Goal: Find specific page/section: Find specific page/section

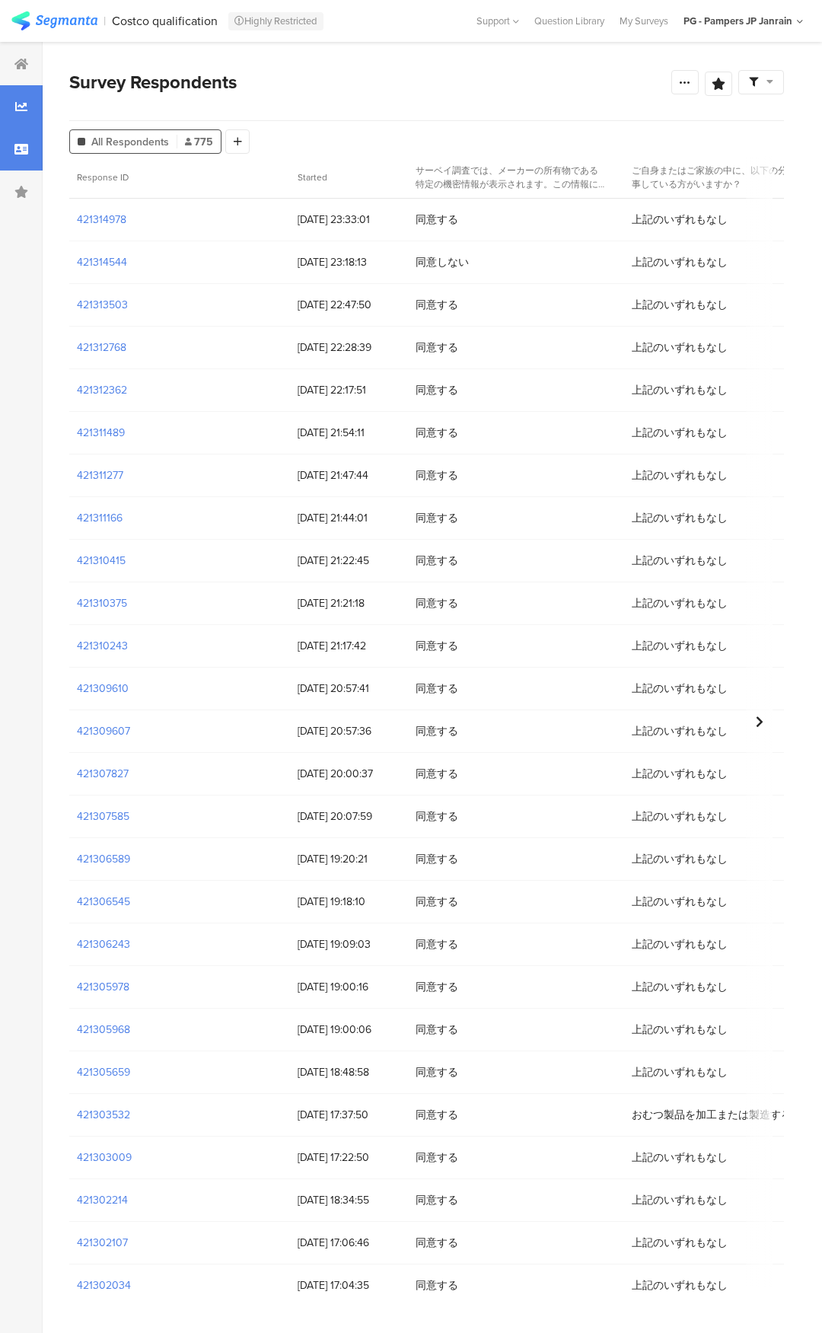
click at [25, 107] on icon at bounding box center [21, 106] width 12 height 12
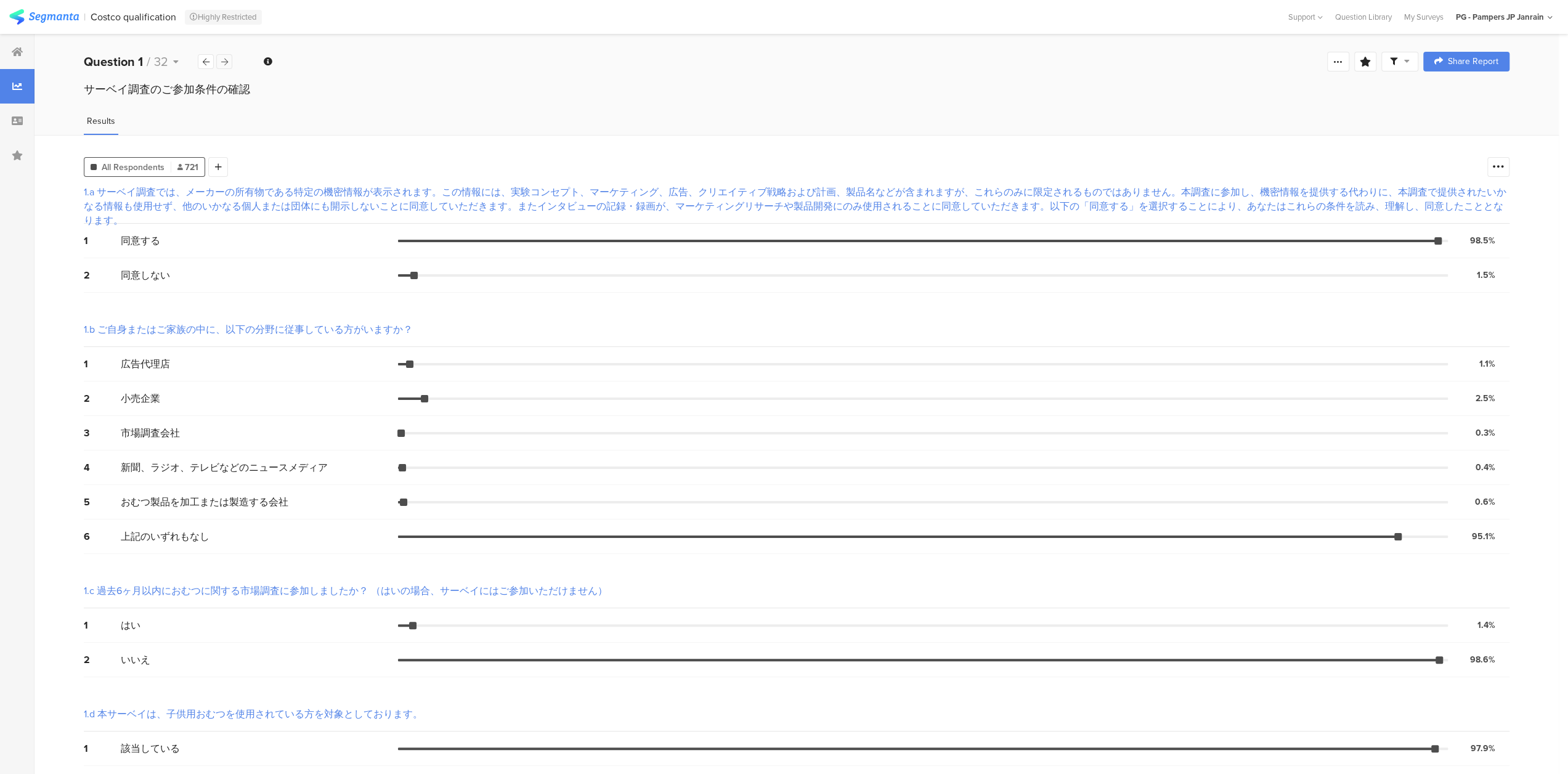
click at [231, 62] on div at bounding box center [224, 62] width 16 height 15
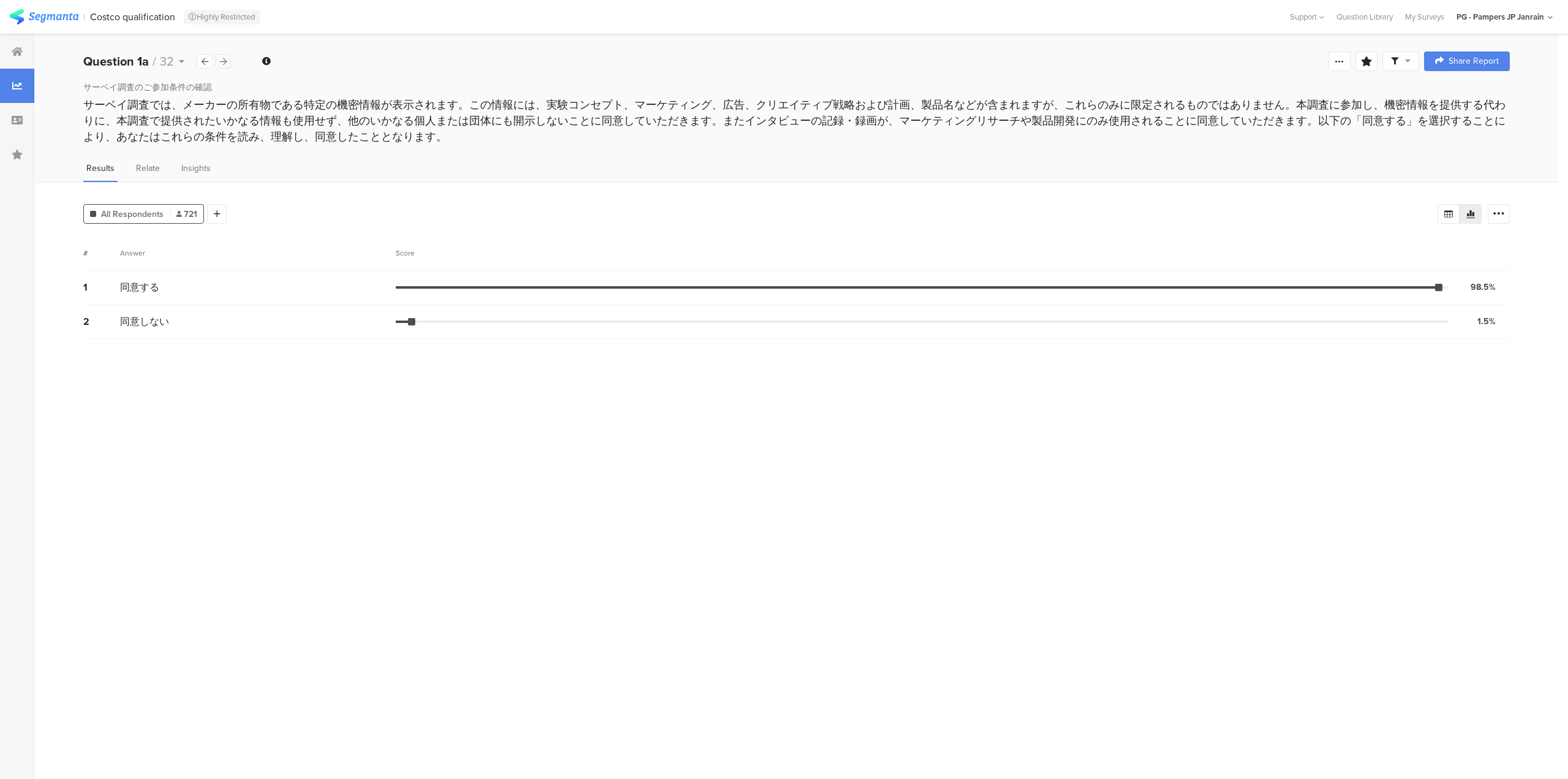
click at [229, 62] on div at bounding box center [223, 61] width 16 height 14
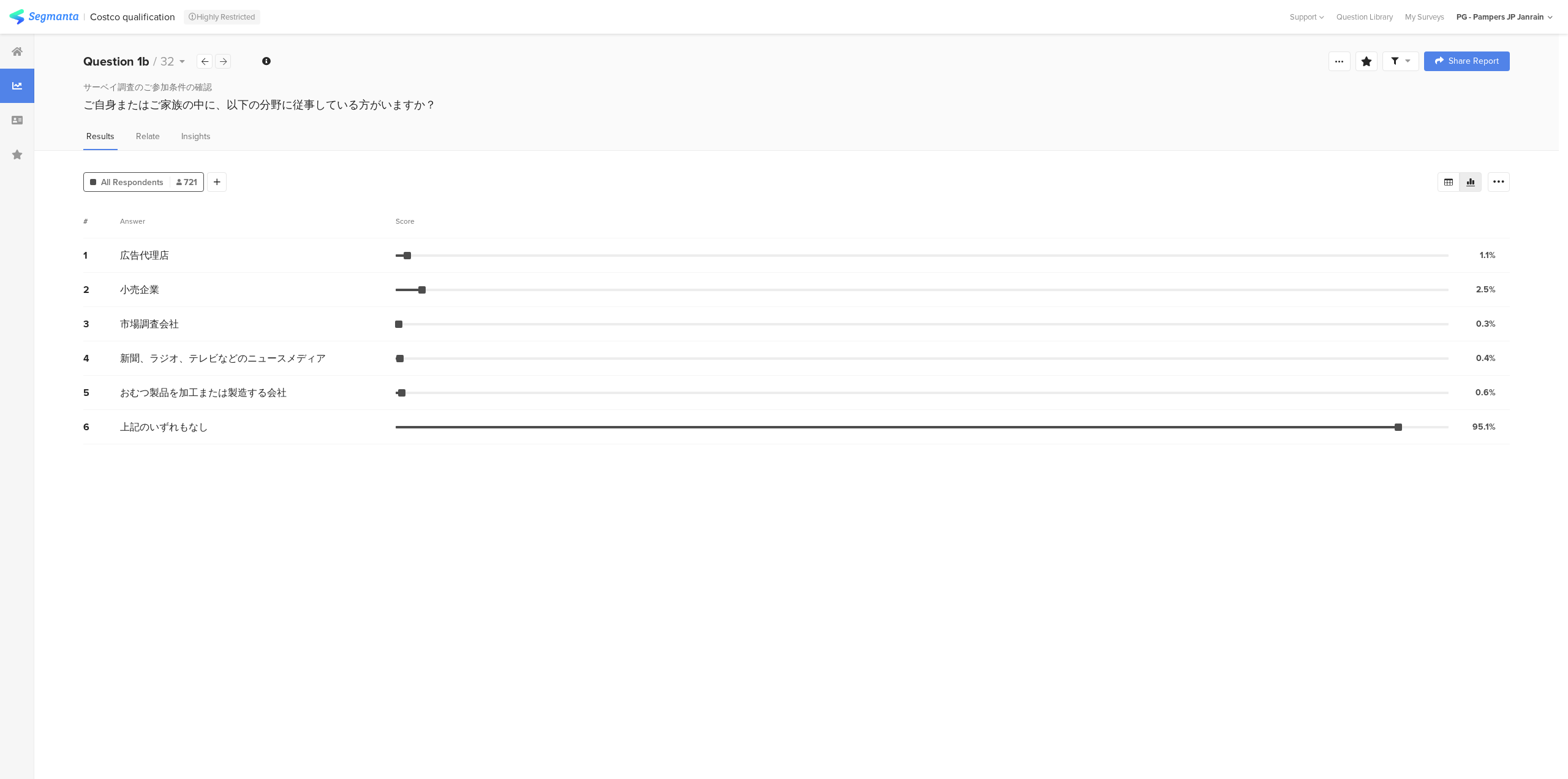
click at [229, 62] on div at bounding box center [223, 61] width 16 height 14
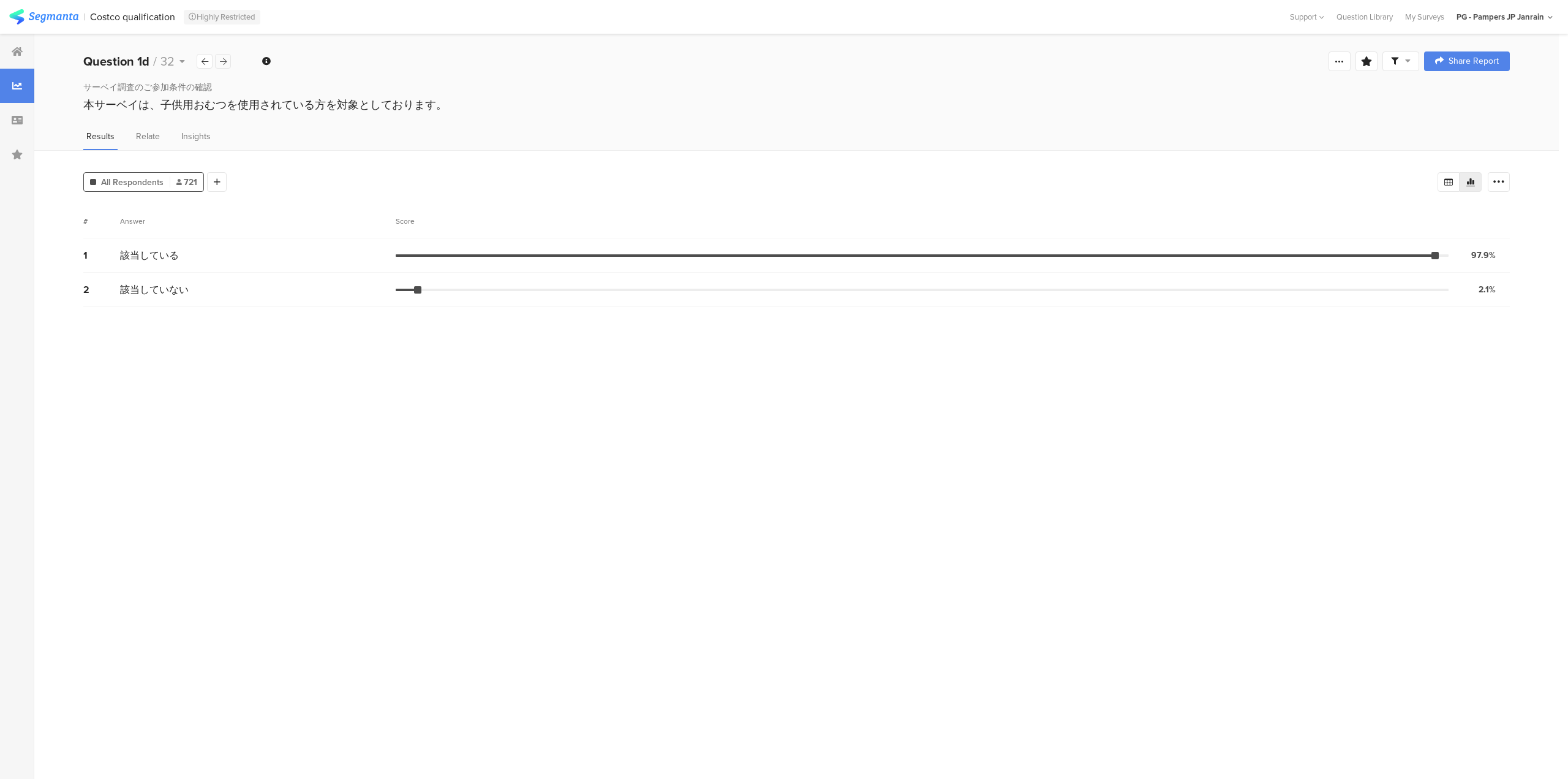
click at [229, 62] on div at bounding box center [223, 61] width 16 height 14
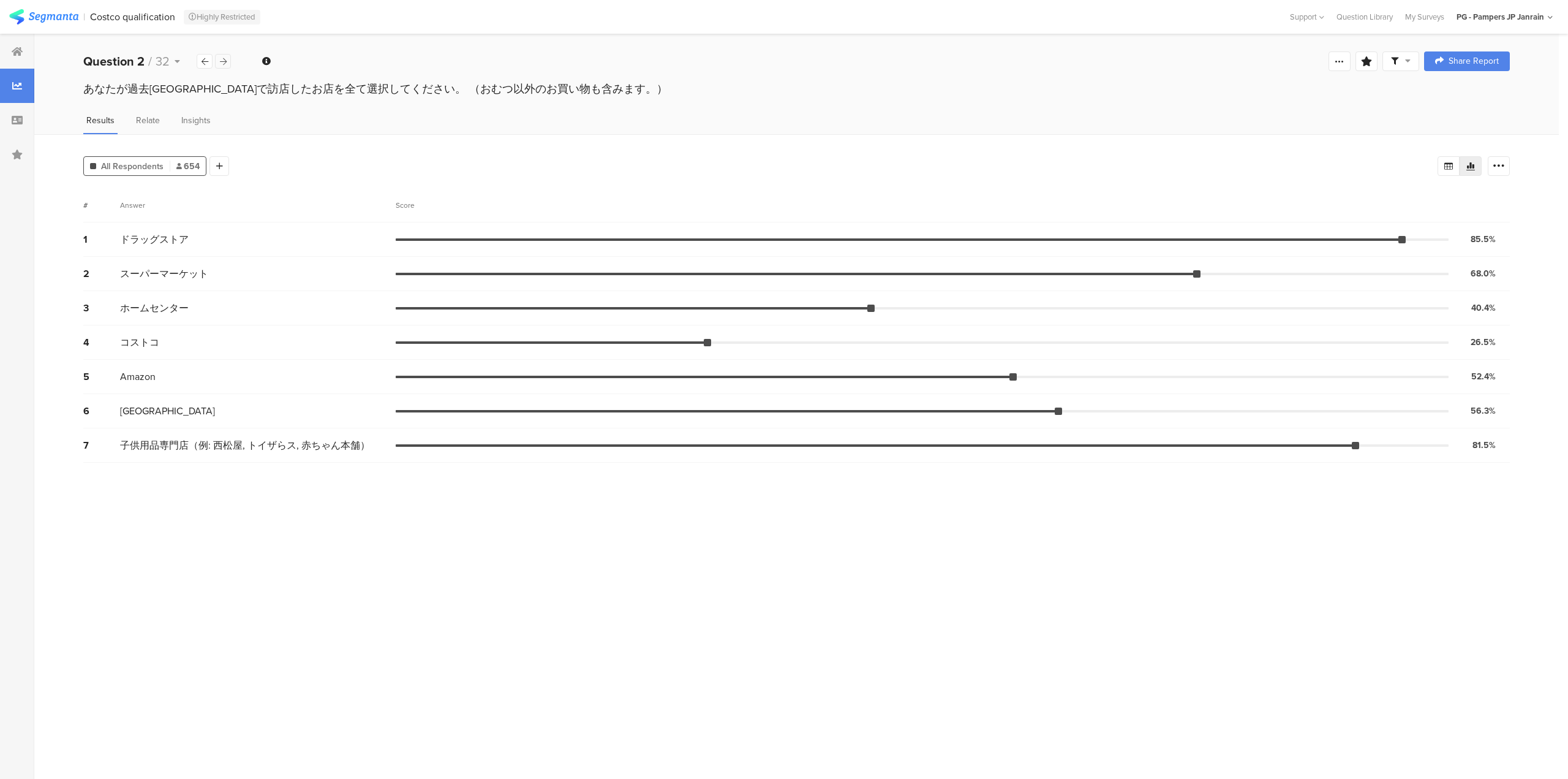
click at [229, 62] on div at bounding box center [223, 61] width 16 height 14
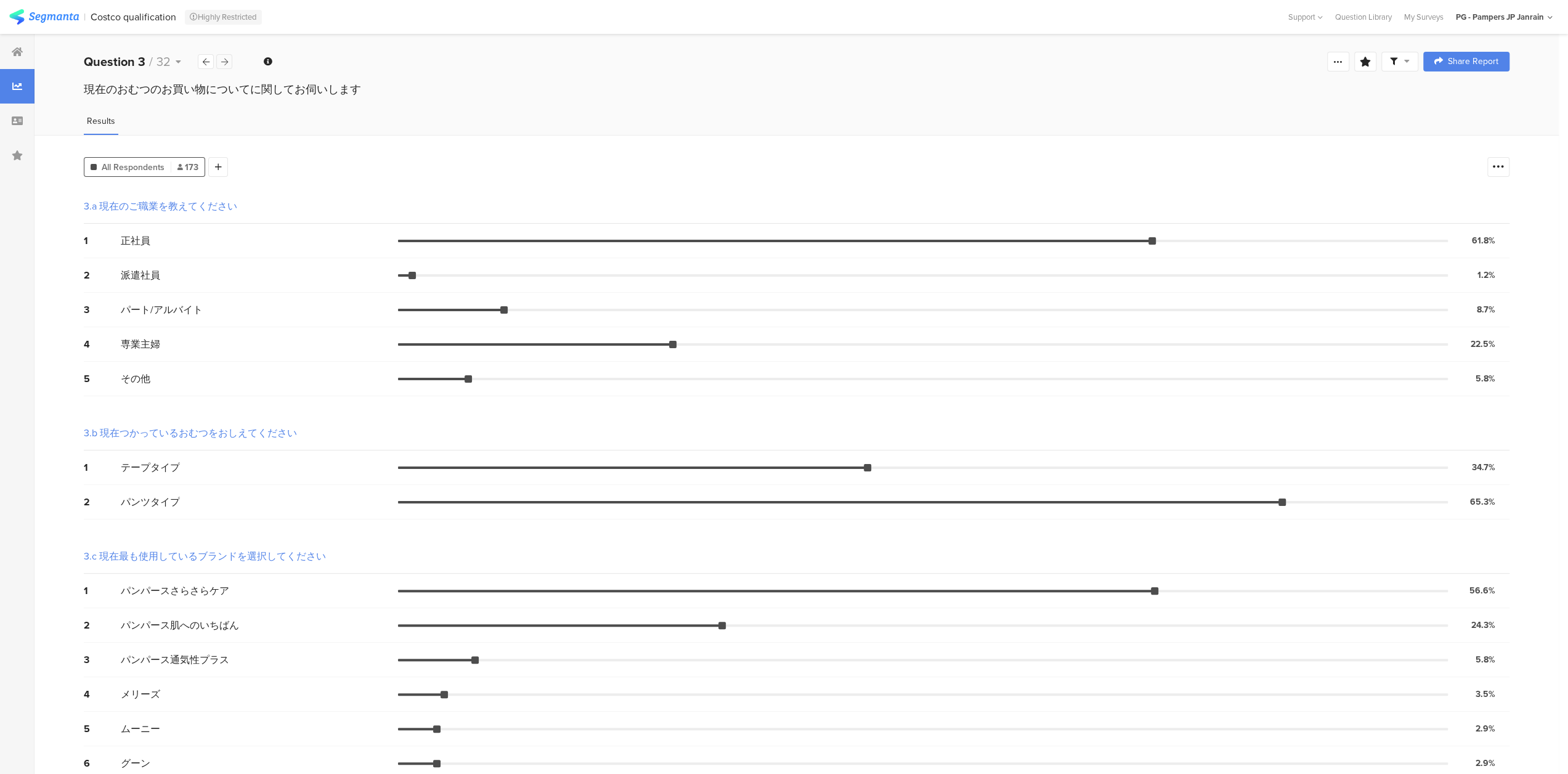
click at [231, 62] on div at bounding box center [224, 62] width 16 height 15
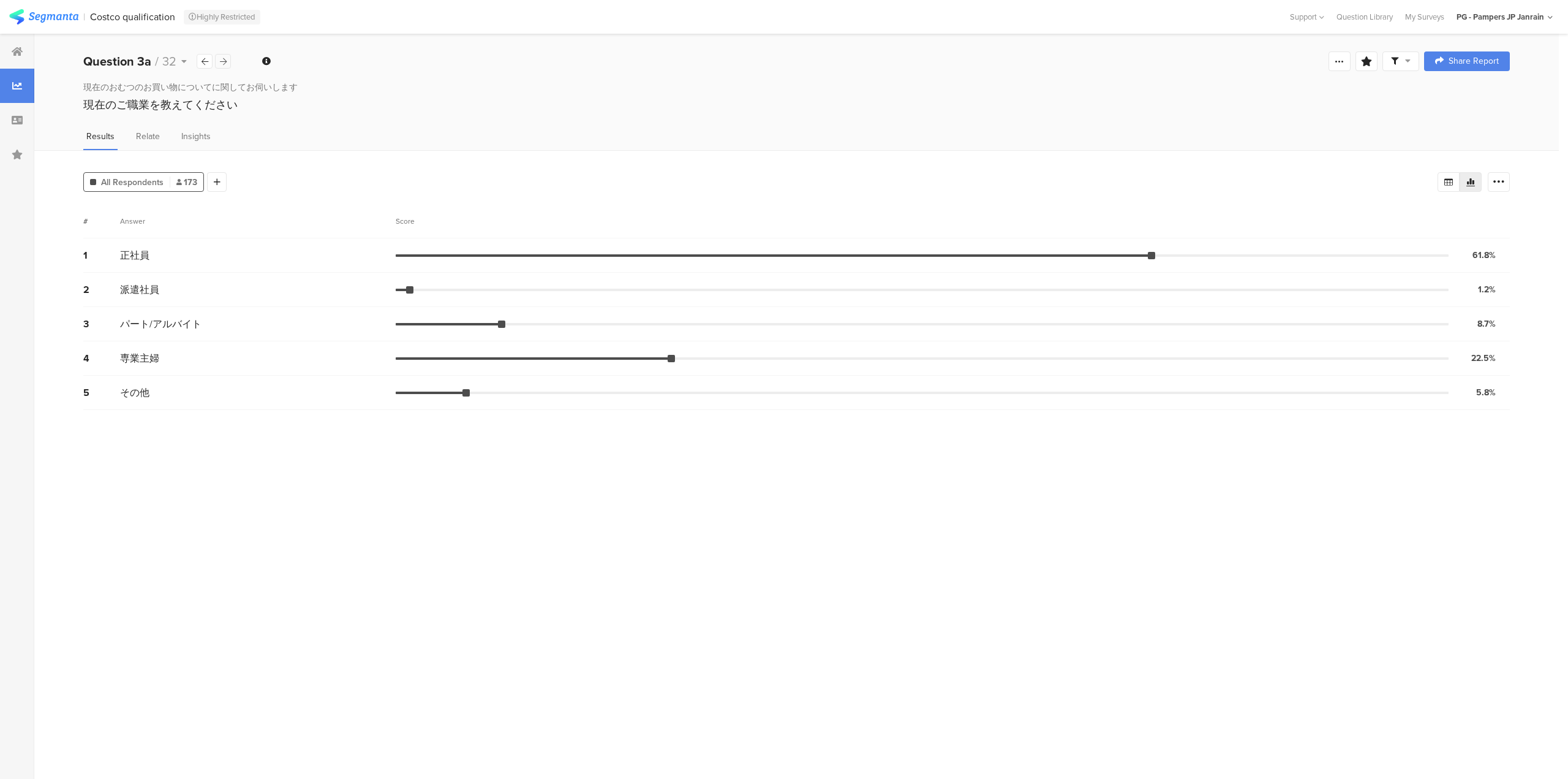
click at [229, 62] on div at bounding box center [223, 61] width 16 height 14
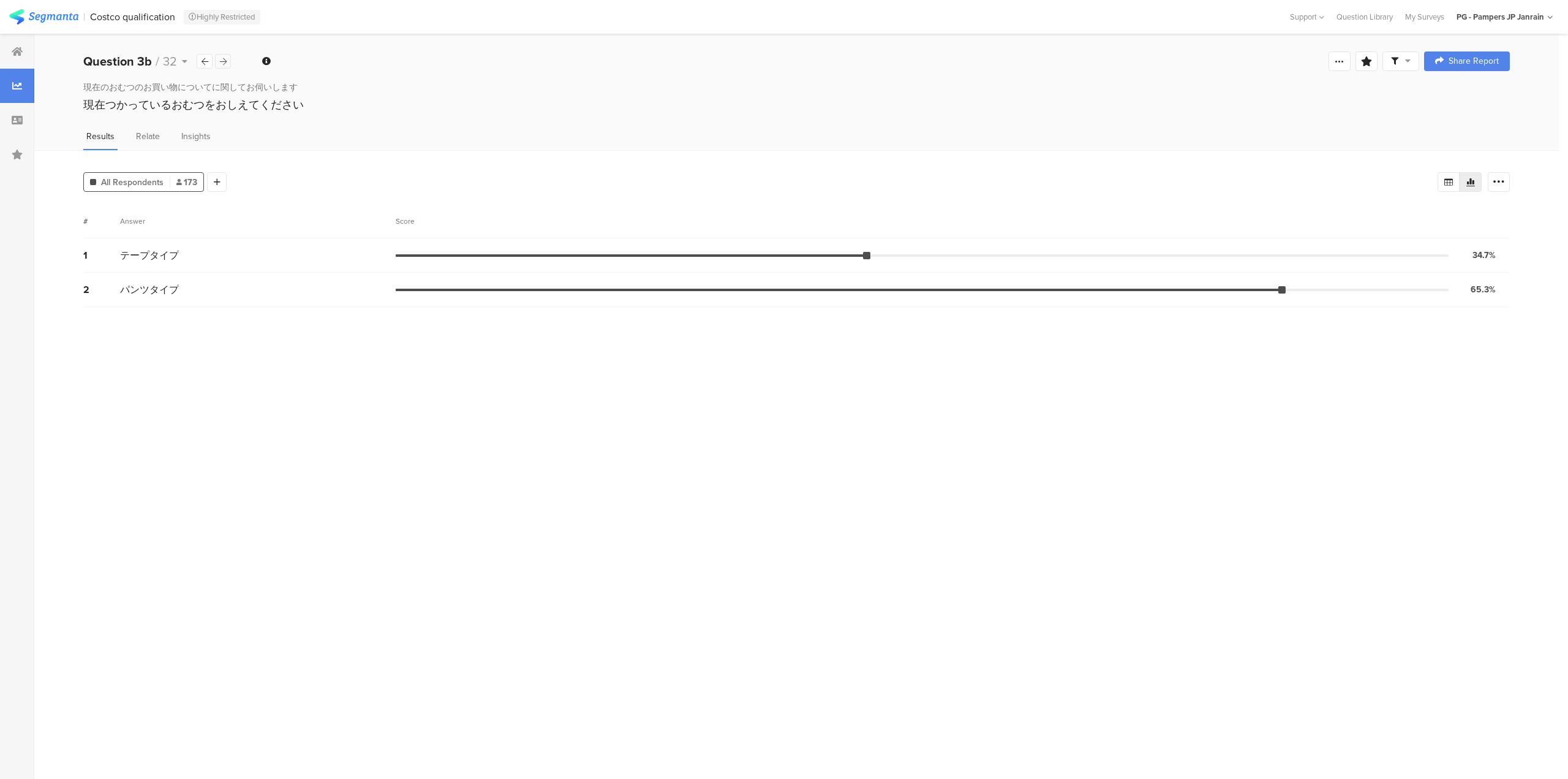
click at [227, 62] on div at bounding box center [223, 61] width 16 height 14
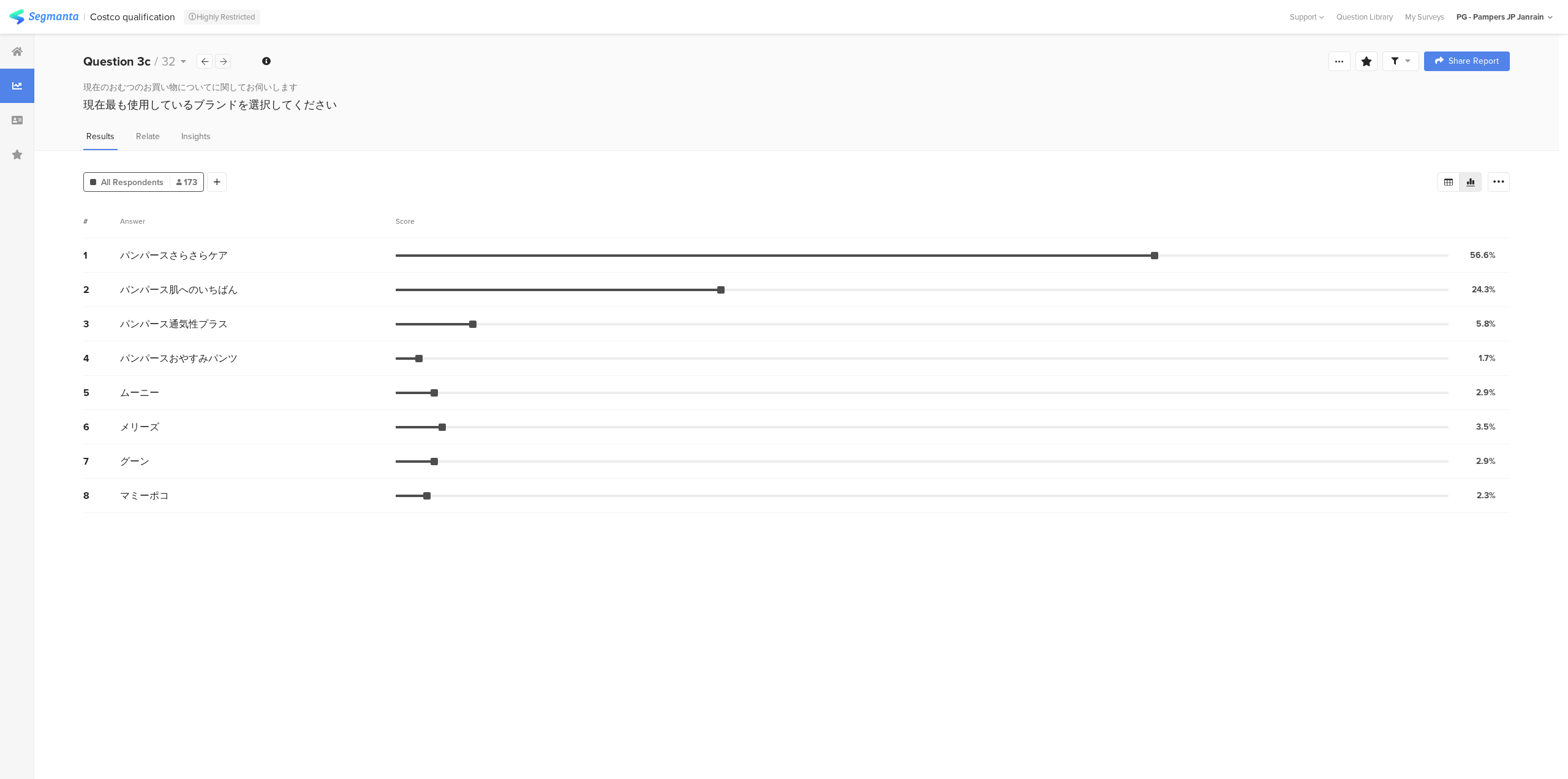
click at [227, 62] on div at bounding box center [223, 61] width 16 height 14
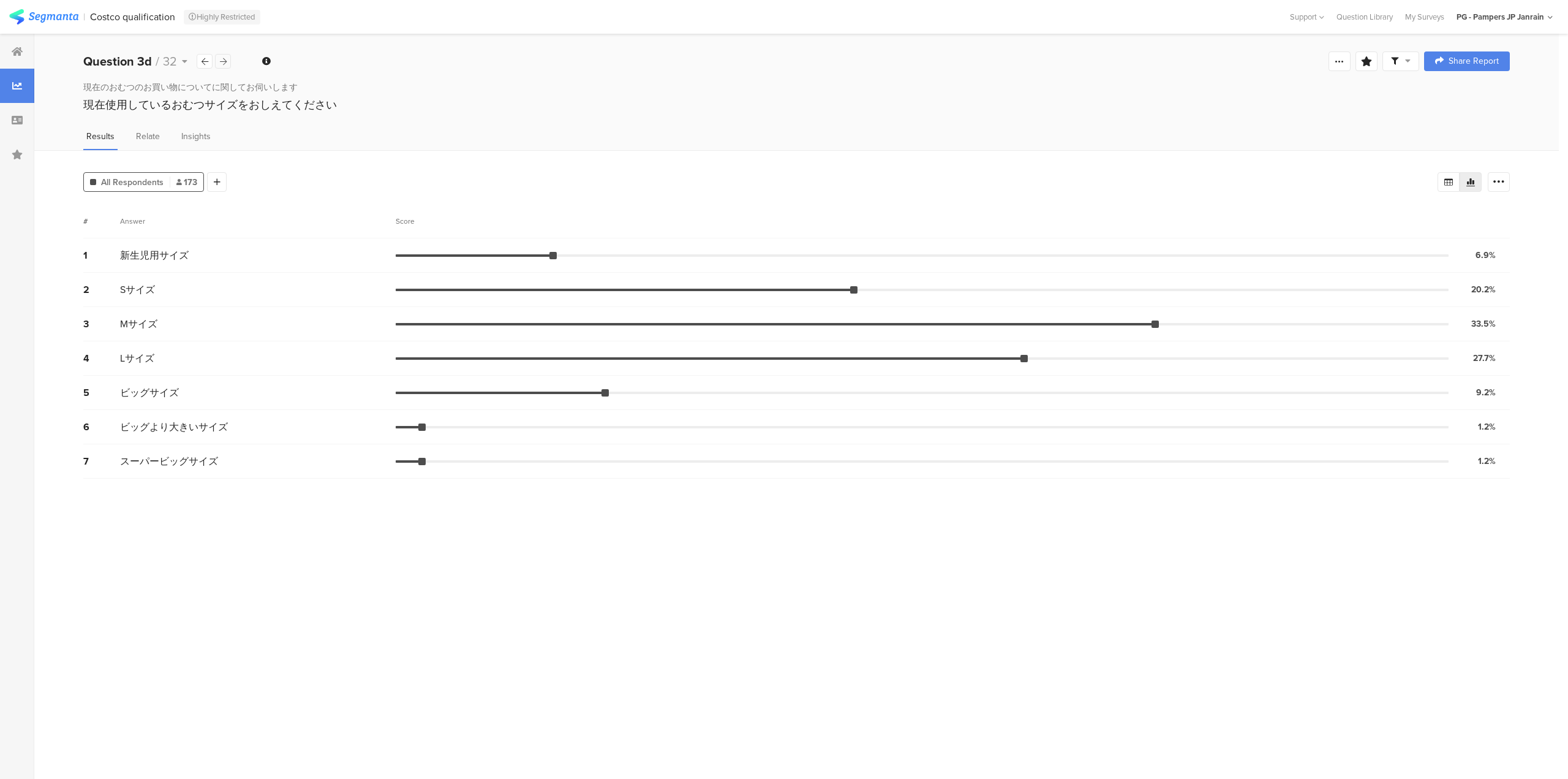
click at [227, 62] on div at bounding box center [223, 61] width 16 height 14
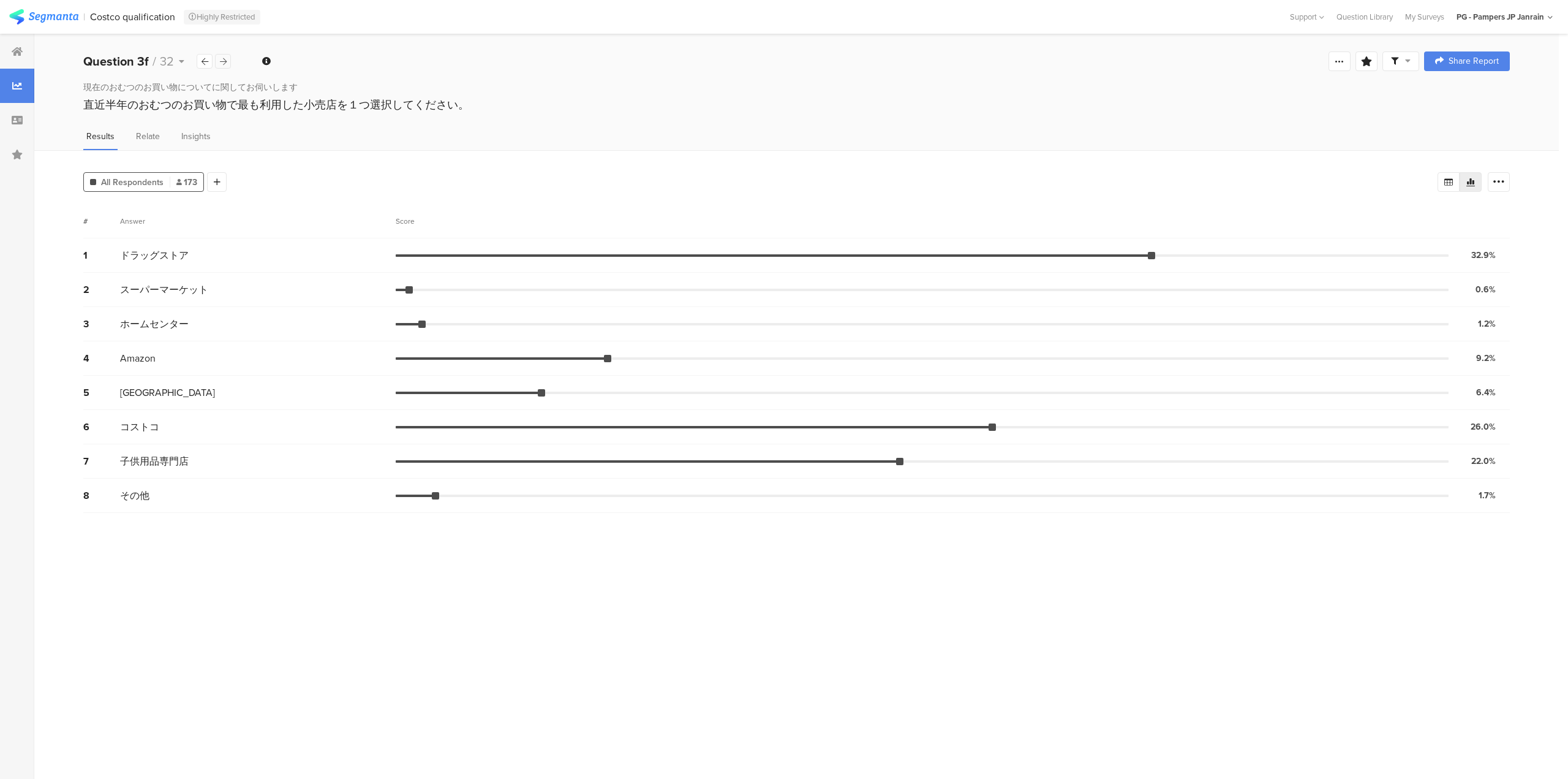
click at [227, 62] on div at bounding box center [223, 61] width 16 height 14
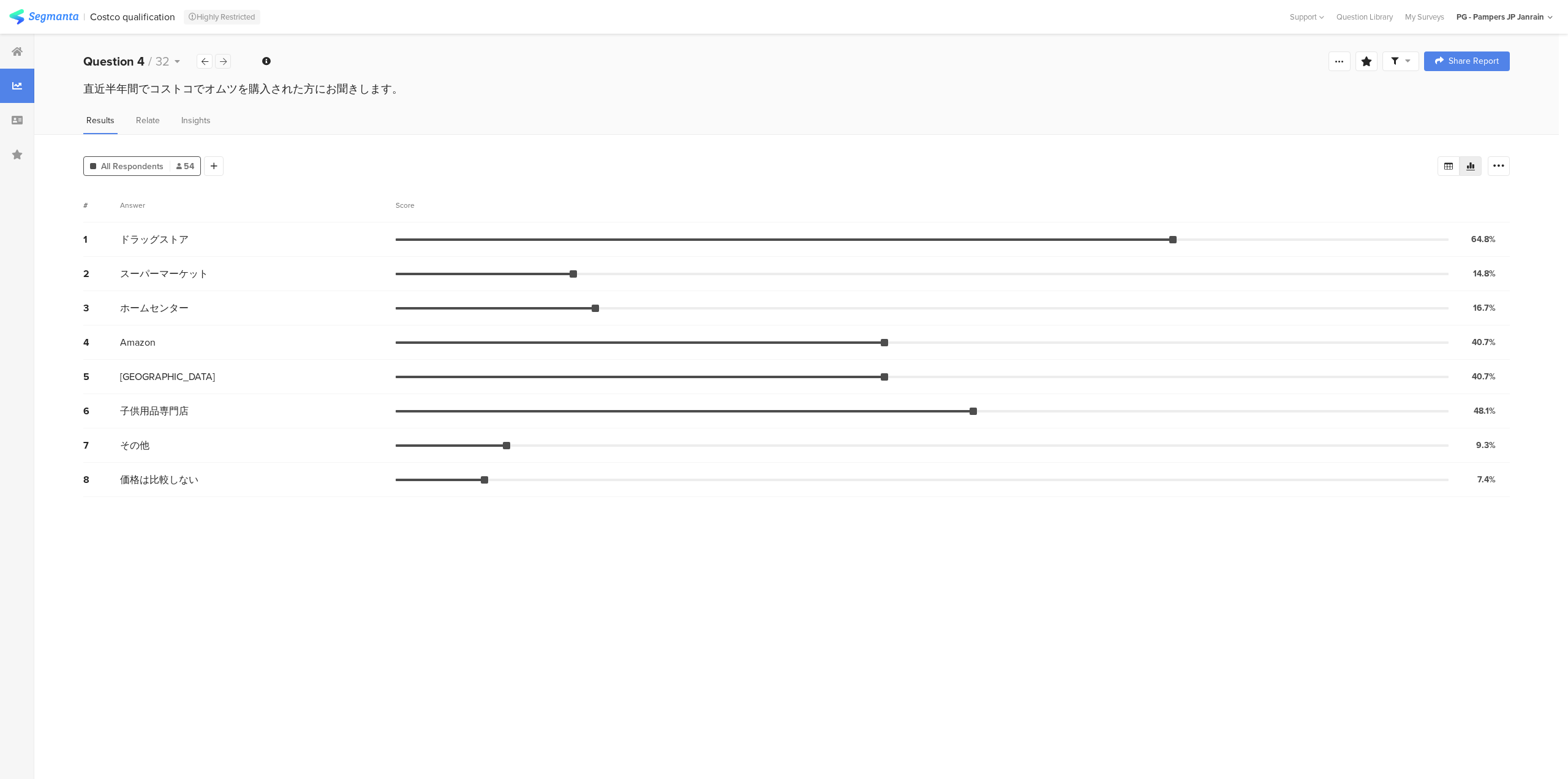
click at [221, 60] on icon at bounding box center [223, 62] width 6 height 8
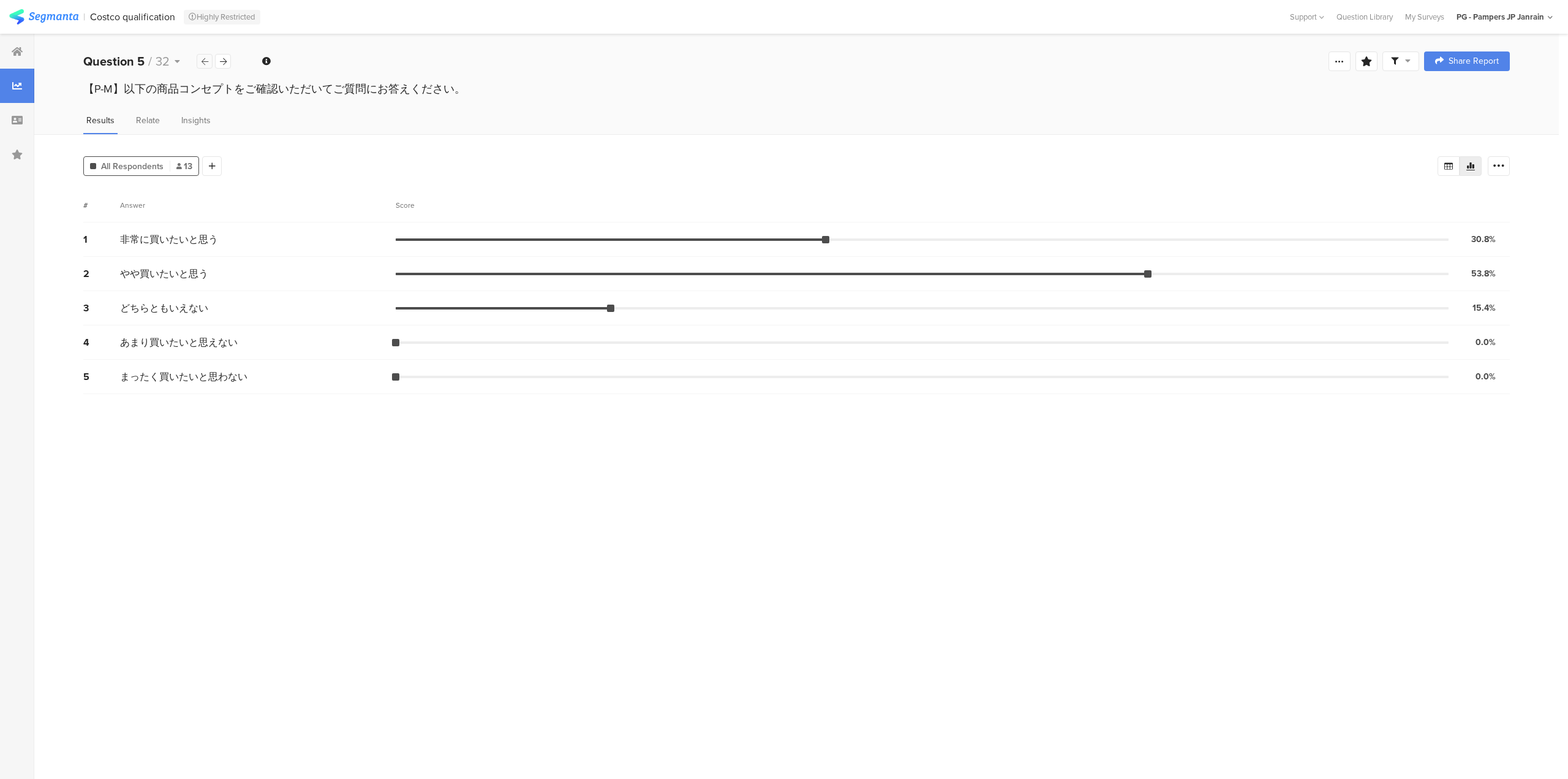
click at [201, 58] on icon at bounding box center [204, 62] width 6 height 8
